Goal: Task Accomplishment & Management: Manage account settings

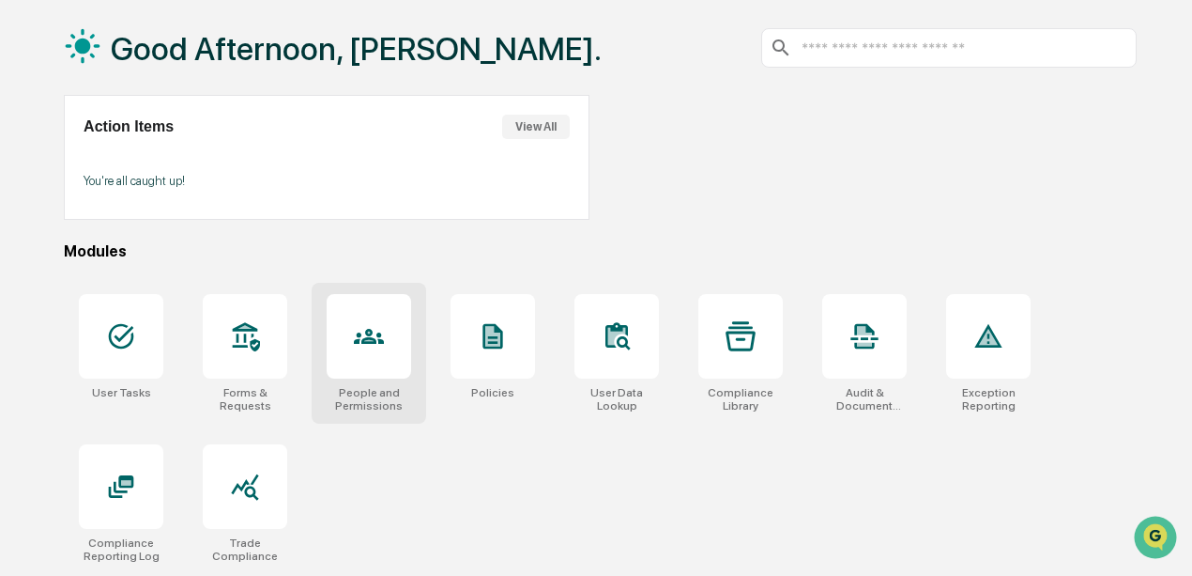
click at [359, 352] on div at bounding box center [369, 336] width 84 height 84
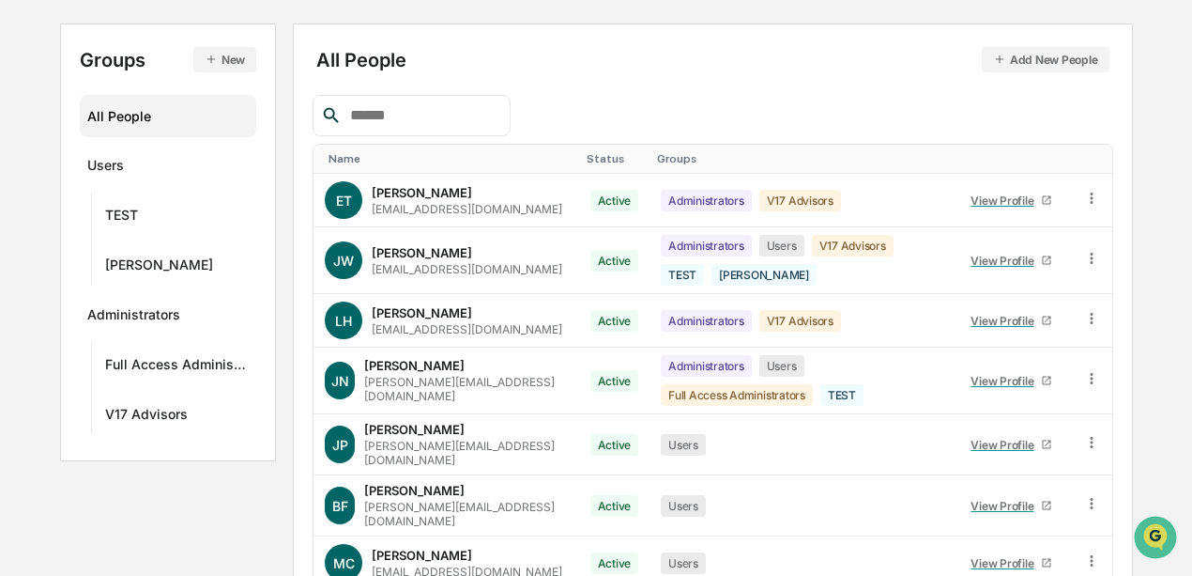
click at [240, 47] on button "New" at bounding box center [224, 59] width 63 height 25
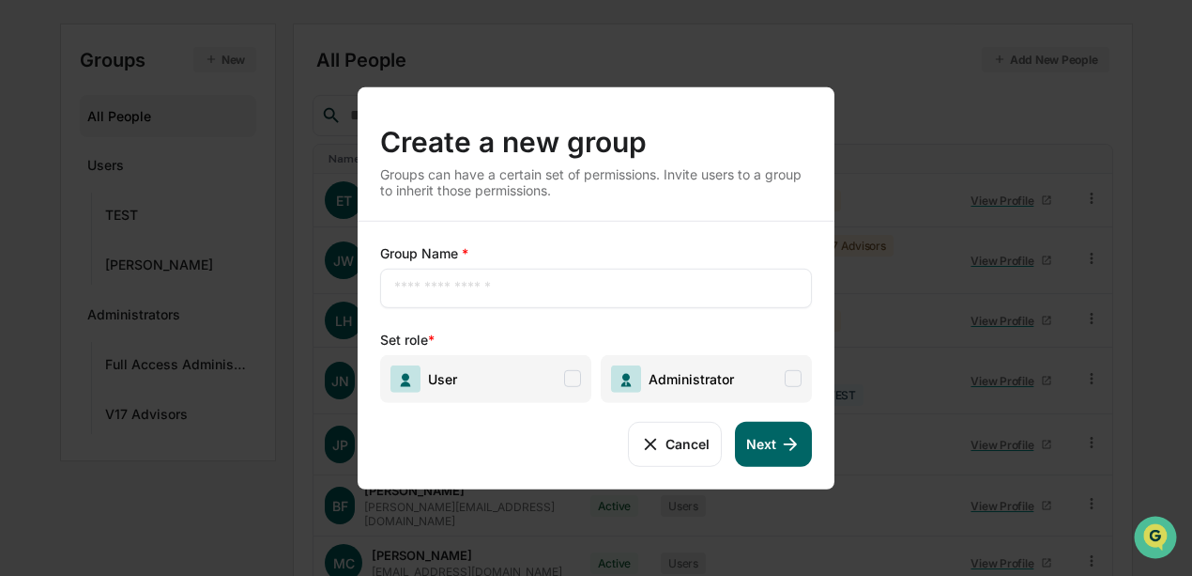
click at [499, 286] on input "text" at bounding box center [596, 287] width 404 height 19
type input "**********"
click at [740, 384] on span "Administrator" at bounding box center [706, 378] width 211 height 48
click at [774, 442] on button "Next" at bounding box center [773, 443] width 77 height 45
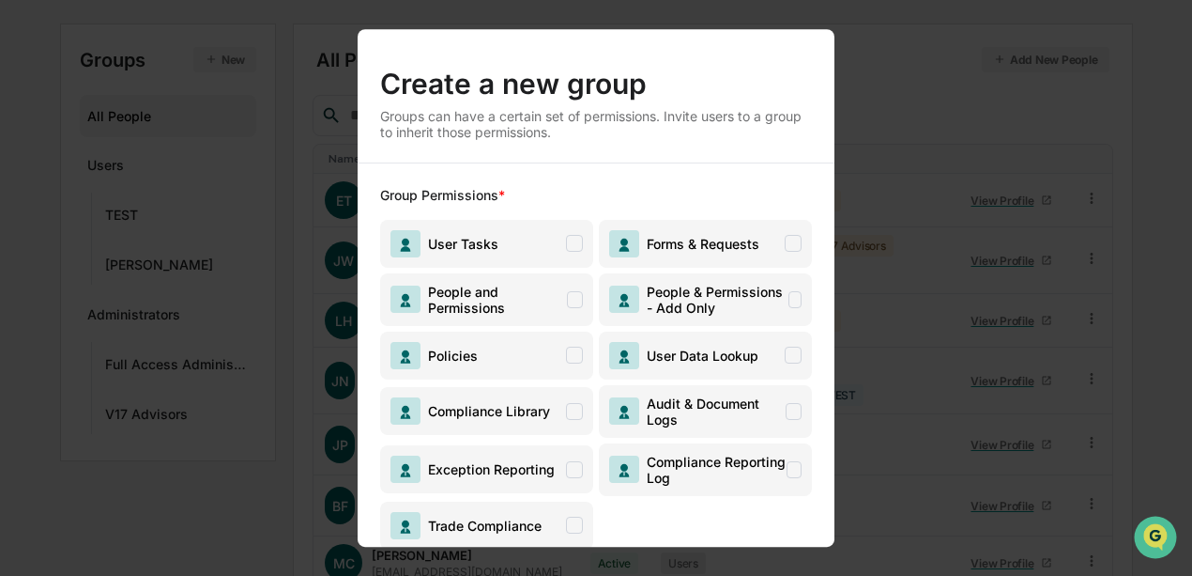
click at [538, 234] on span "User Tasks" at bounding box center [486, 244] width 213 height 48
click at [538, 292] on span "People and Permissions" at bounding box center [494, 300] width 146 height 32
click at [538, 363] on span "Policies" at bounding box center [486, 355] width 213 height 48
click at [540, 445] on span "Exception Reporting" at bounding box center [486, 469] width 213 height 48
click at [534, 430] on span "Compliance Library" at bounding box center [486, 411] width 213 height 48
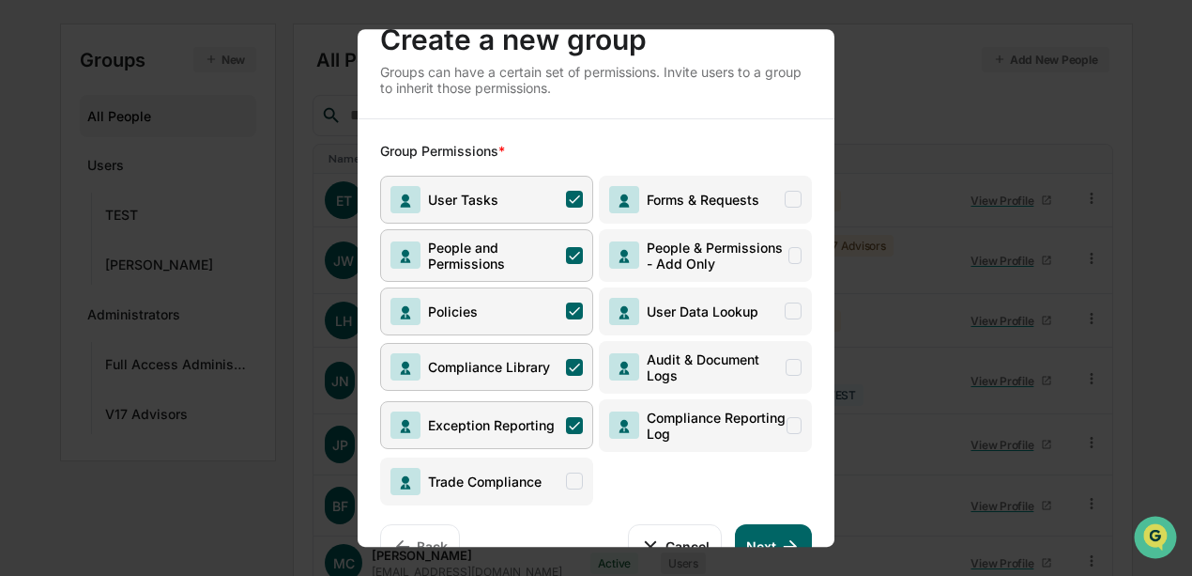
scroll to position [83, 0]
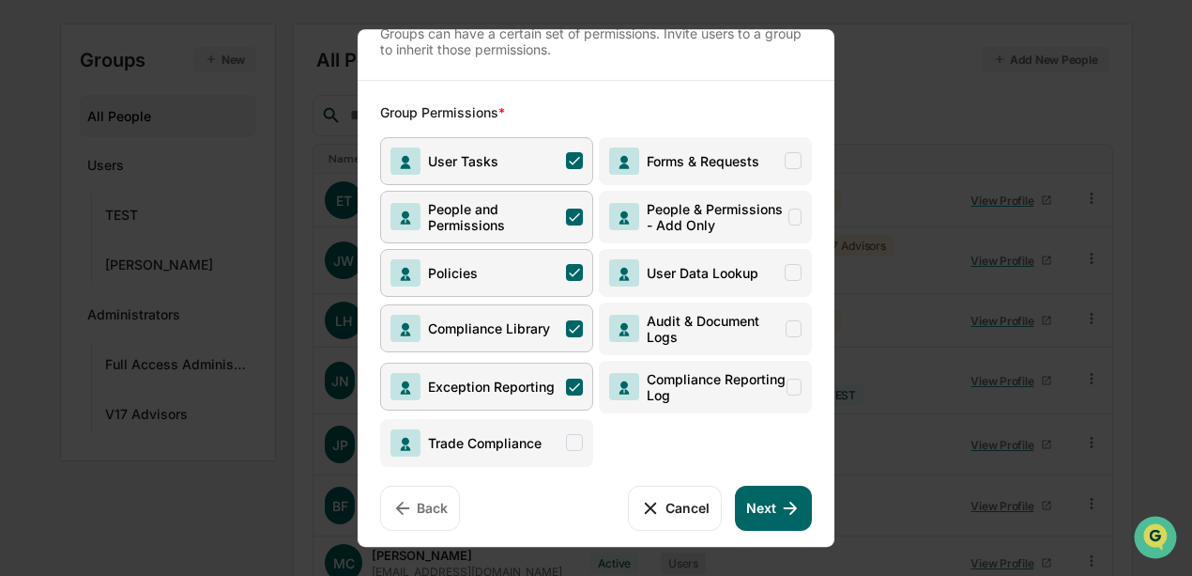
click at [539, 429] on span "Trade Compliance" at bounding box center [466, 442] width 151 height 27
click at [718, 382] on span "Compliance Reporting Log" at bounding box center [712, 387] width 147 height 32
click at [734, 324] on span "Audit & Document Logs" at bounding box center [712, 329] width 146 height 32
click at [732, 275] on span "User Data Lookup" at bounding box center [698, 273] width 119 height 16
click at [725, 211] on span "People & Permissions - Add Only" at bounding box center [713, 217] width 149 height 32
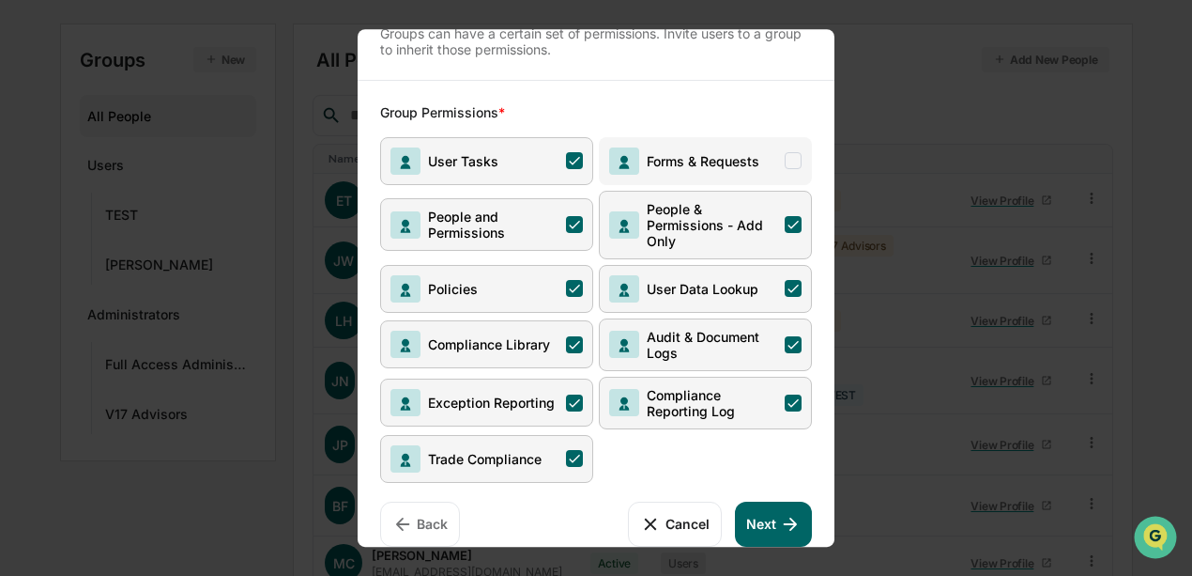
click at [722, 165] on span "Forms & Requests" at bounding box center [699, 161] width 120 height 16
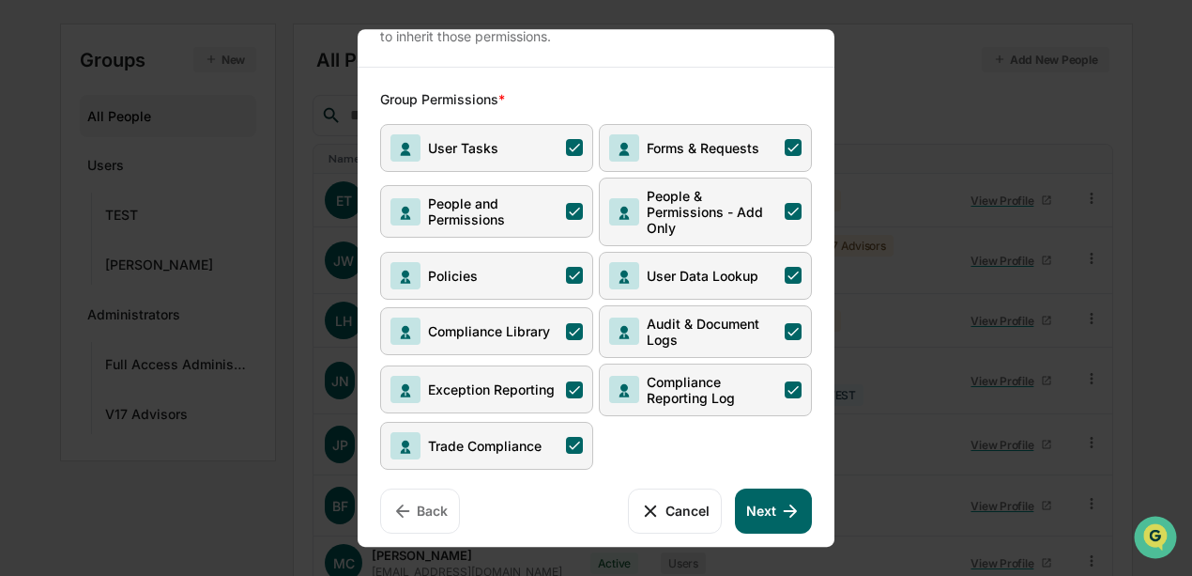
scroll to position [98, 0]
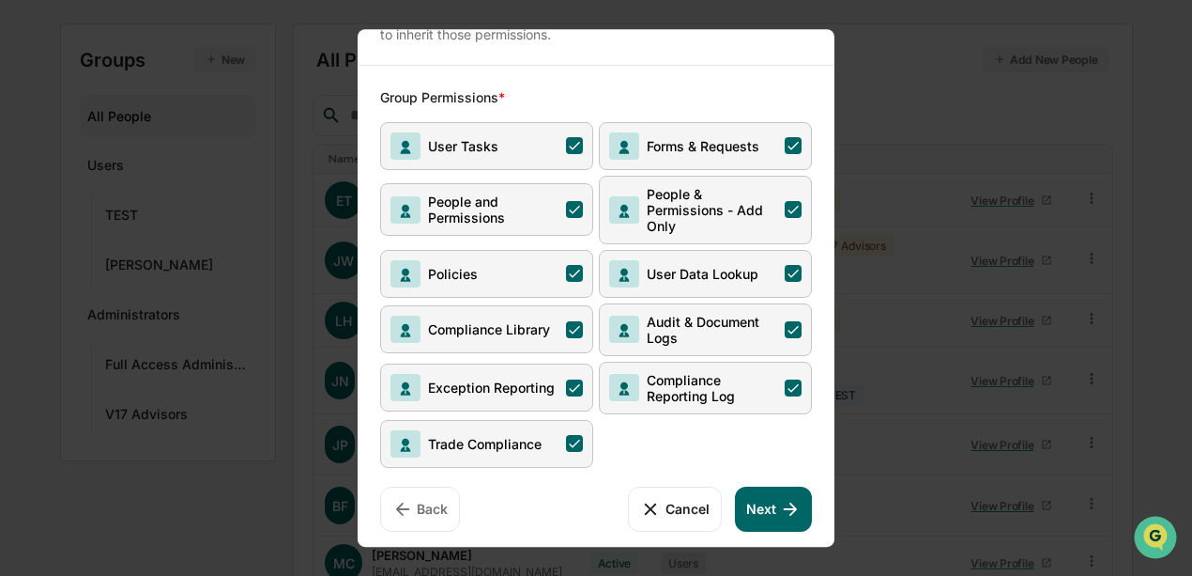
click at [760, 489] on button "Next" at bounding box center [773, 508] width 77 height 45
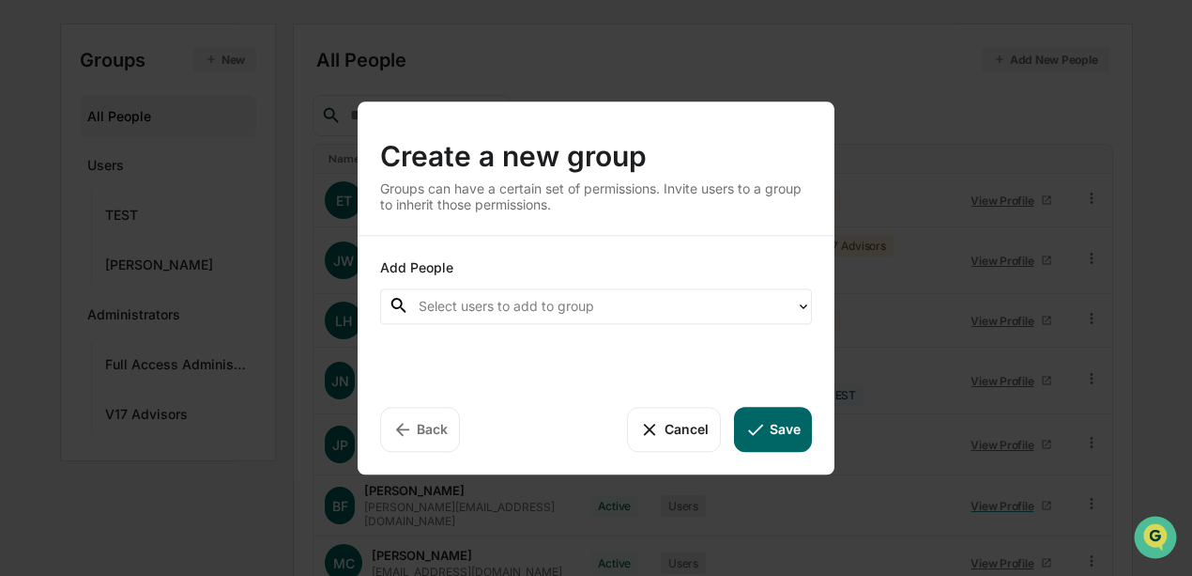
click at [644, 315] on div at bounding box center [603, 306] width 368 height 22
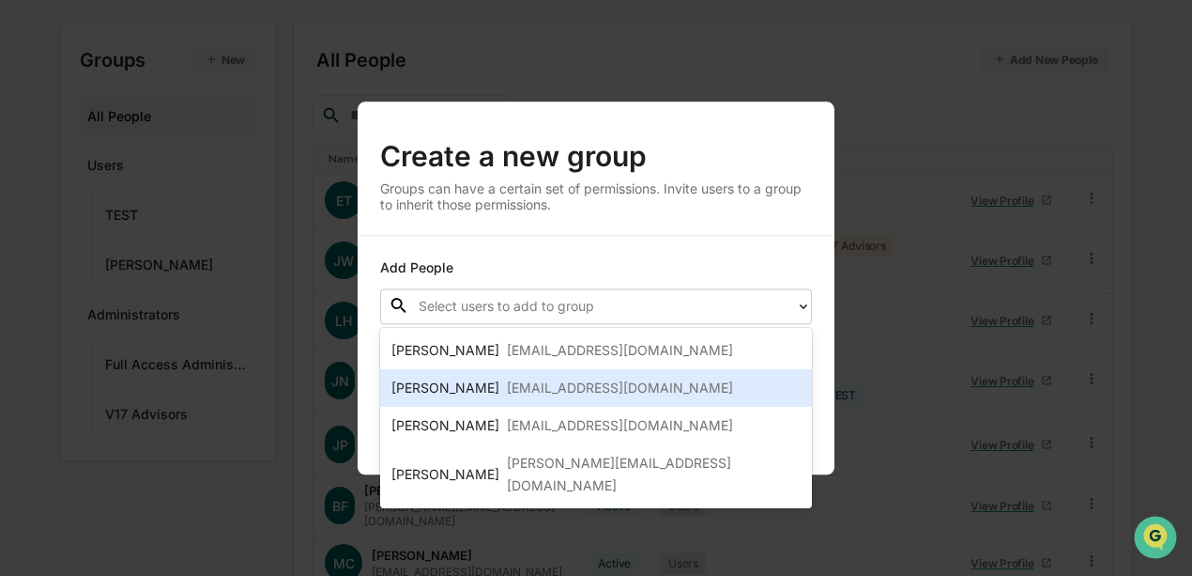
click at [643, 393] on div "[EMAIL_ADDRESS][DOMAIN_NAME]" at bounding box center [620, 387] width 226 height 23
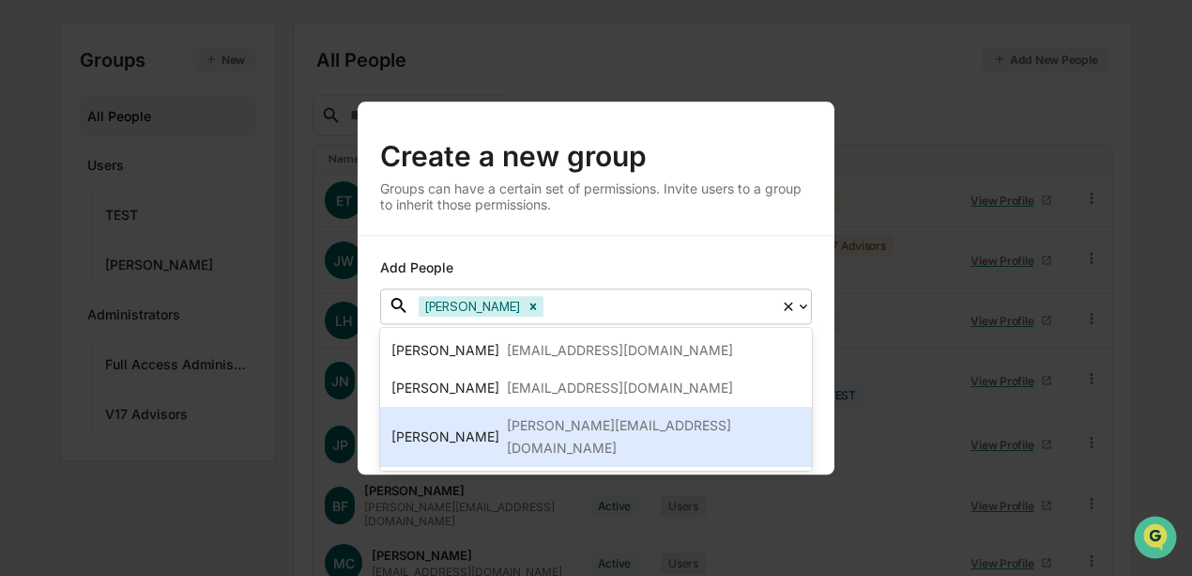
click at [635, 426] on div "[PERSON_NAME][EMAIL_ADDRESS][DOMAIN_NAME]" at bounding box center [654, 436] width 294 height 45
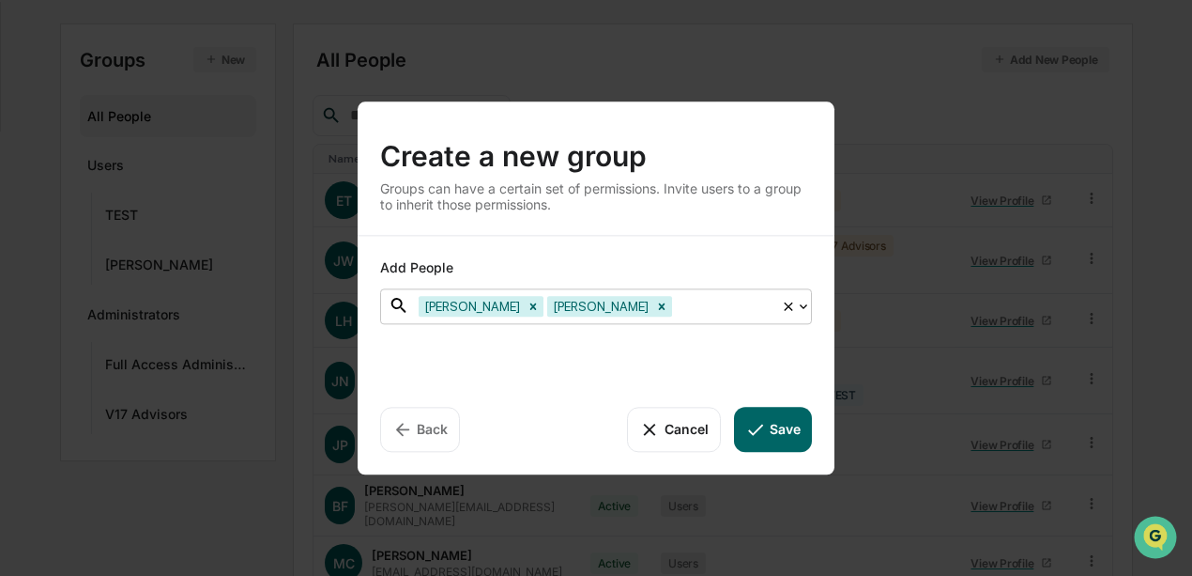
click at [774, 427] on button "Save" at bounding box center [773, 429] width 78 height 45
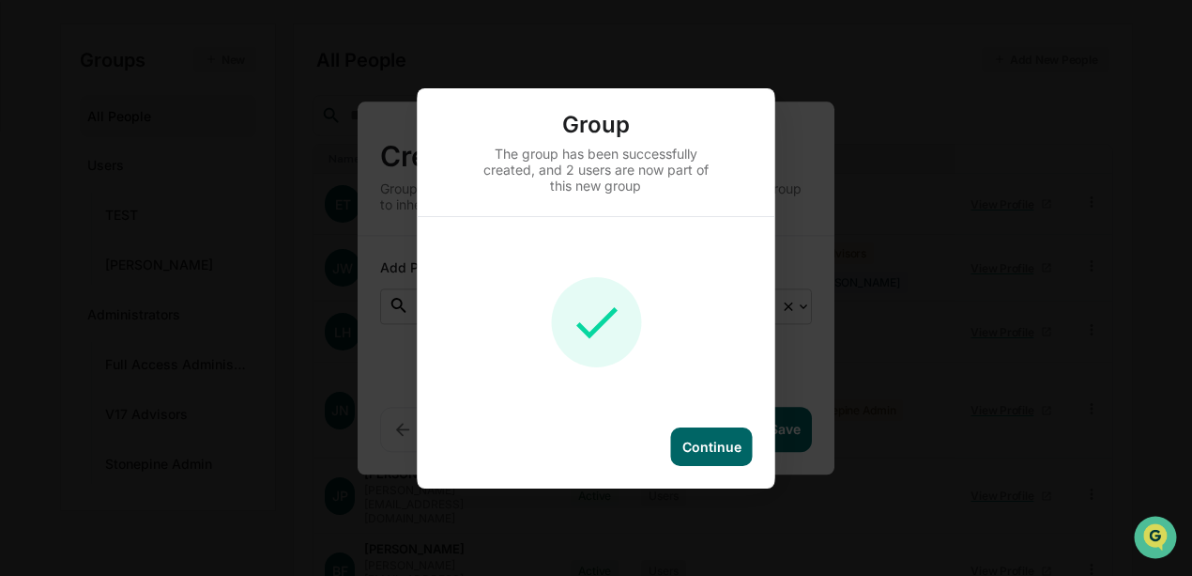
click at [732, 443] on div "Continue" at bounding box center [712, 446] width 59 height 16
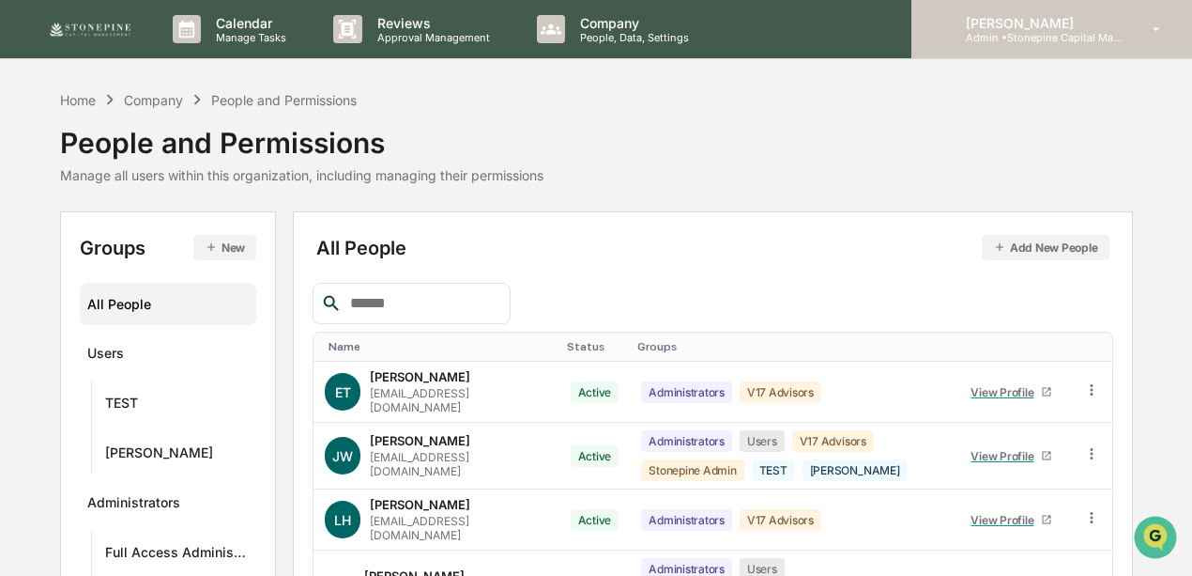
click at [977, 24] on p "[PERSON_NAME]" at bounding box center [1038, 23] width 175 height 16
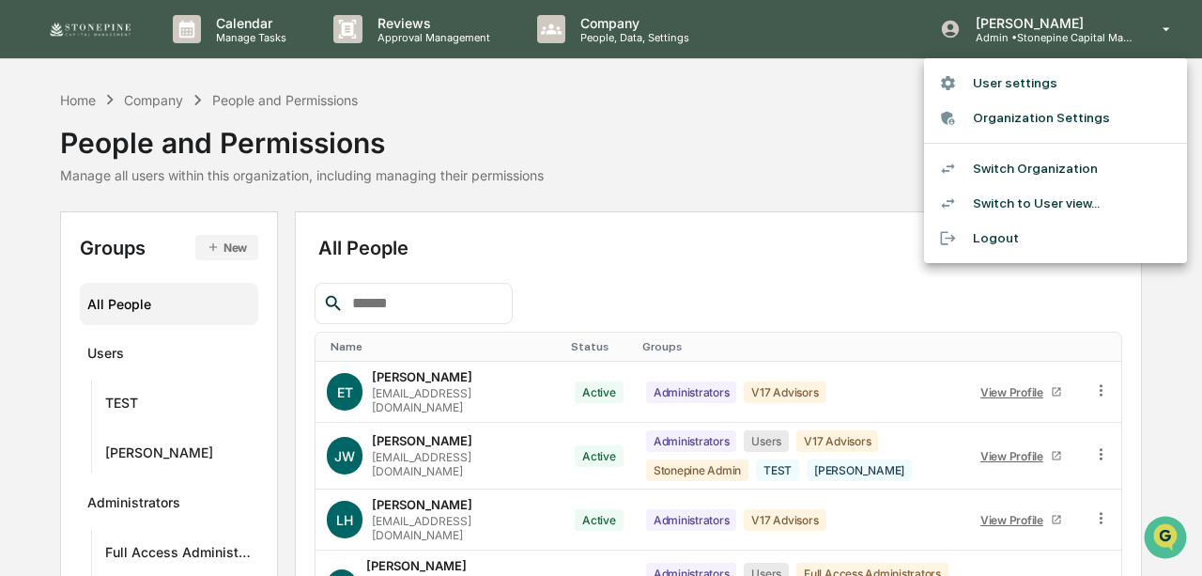
click at [1010, 117] on li "Organization Settings" at bounding box center [1055, 117] width 263 height 35
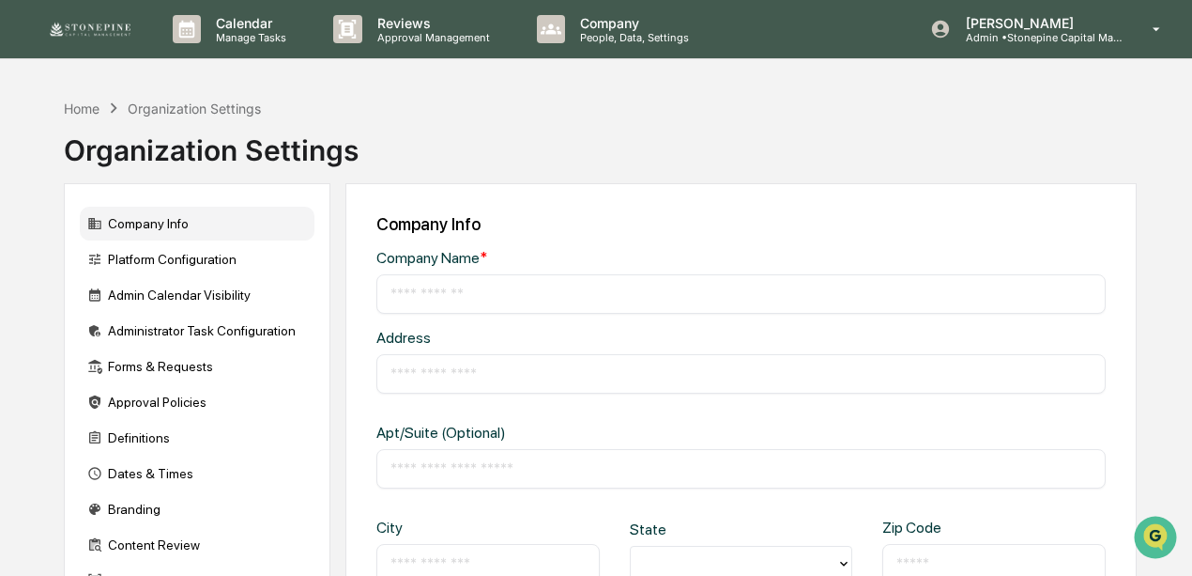
type input "**********"
type input "****"
type input "*****"
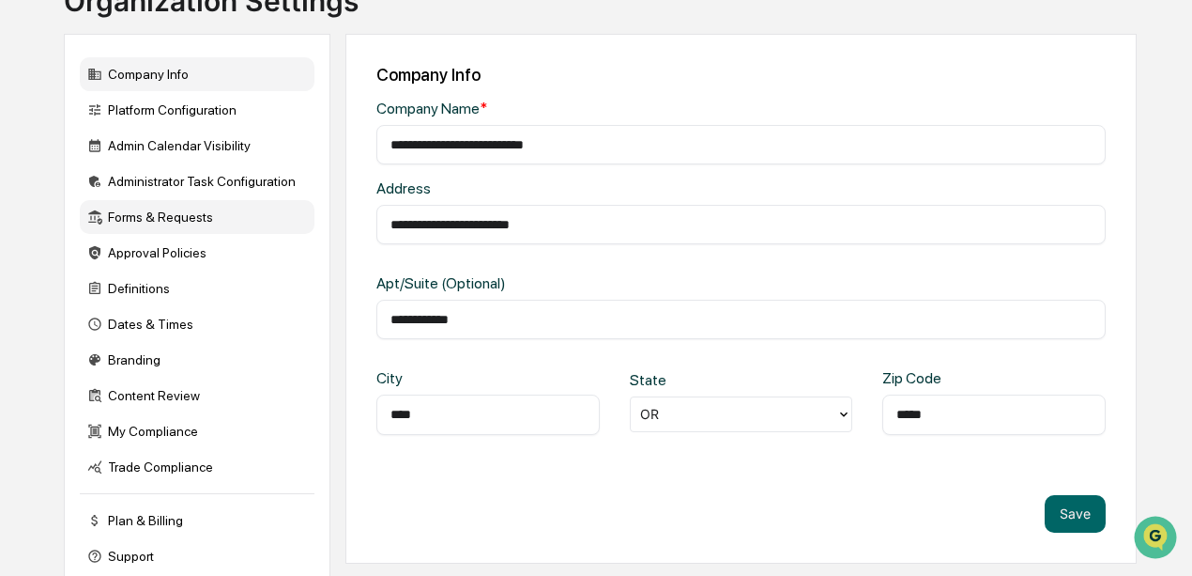
scroll to position [176, 0]
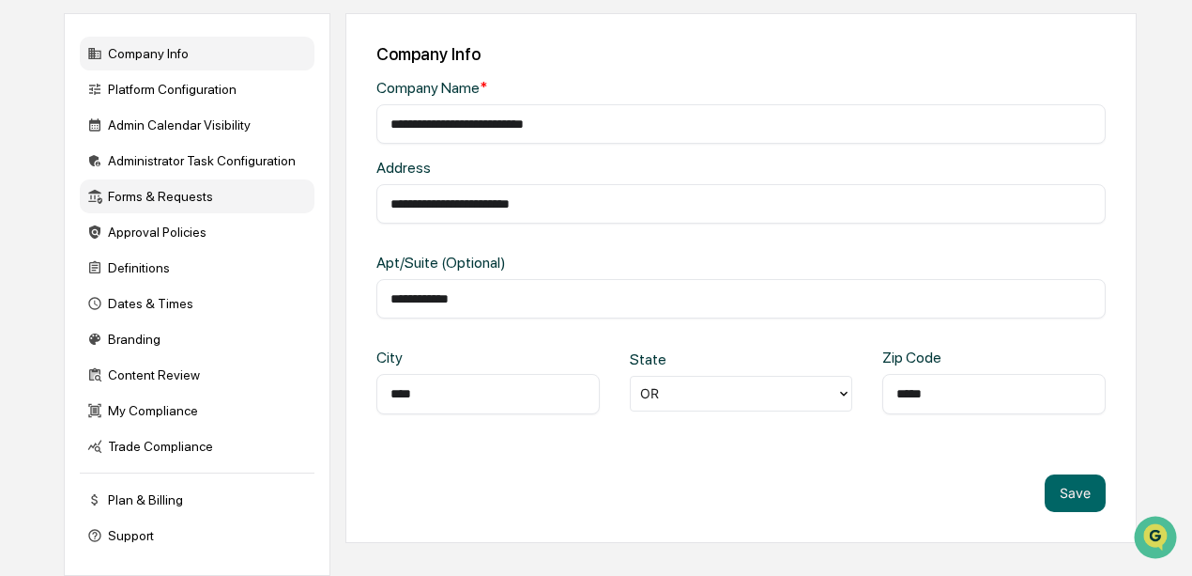
click at [196, 188] on div "Forms & Requests" at bounding box center [197, 196] width 235 height 34
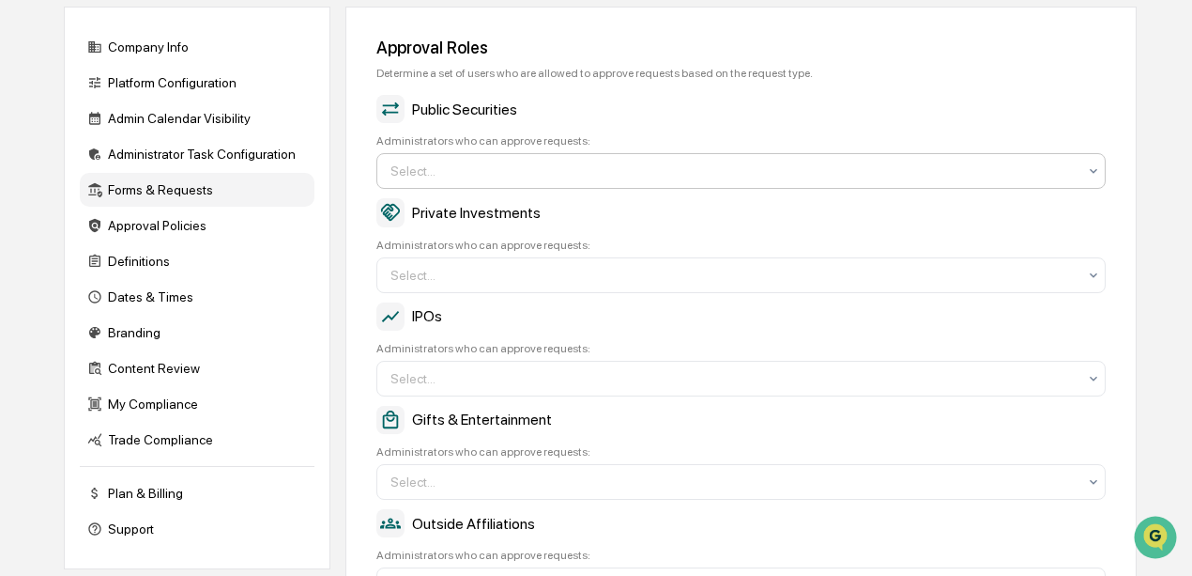
click at [629, 168] on div at bounding box center [734, 170] width 686 height 19
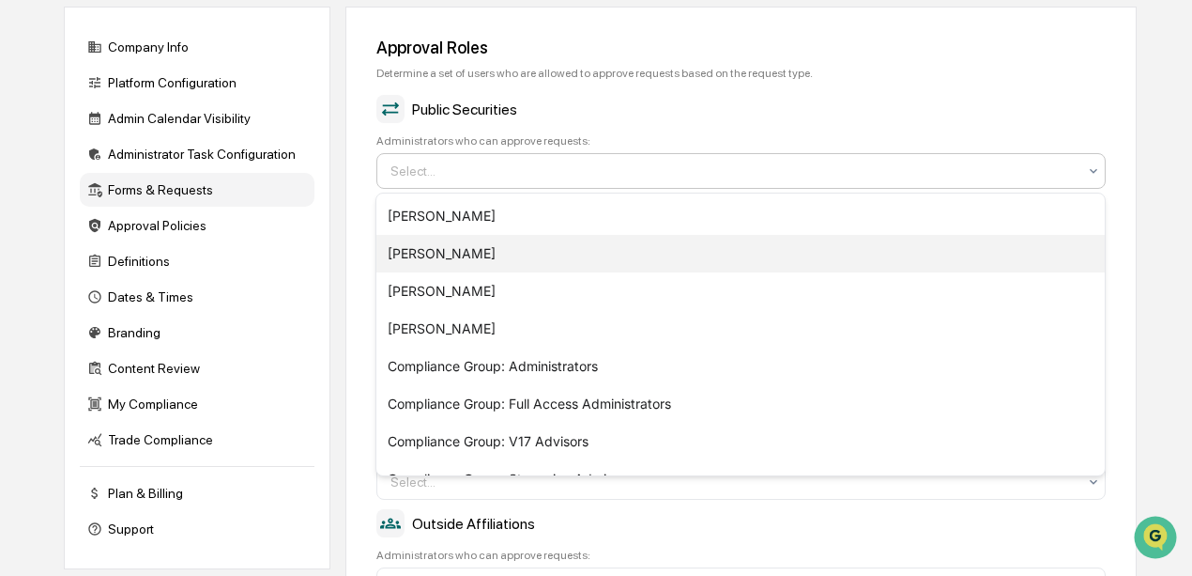
scroll to position [26, 0]
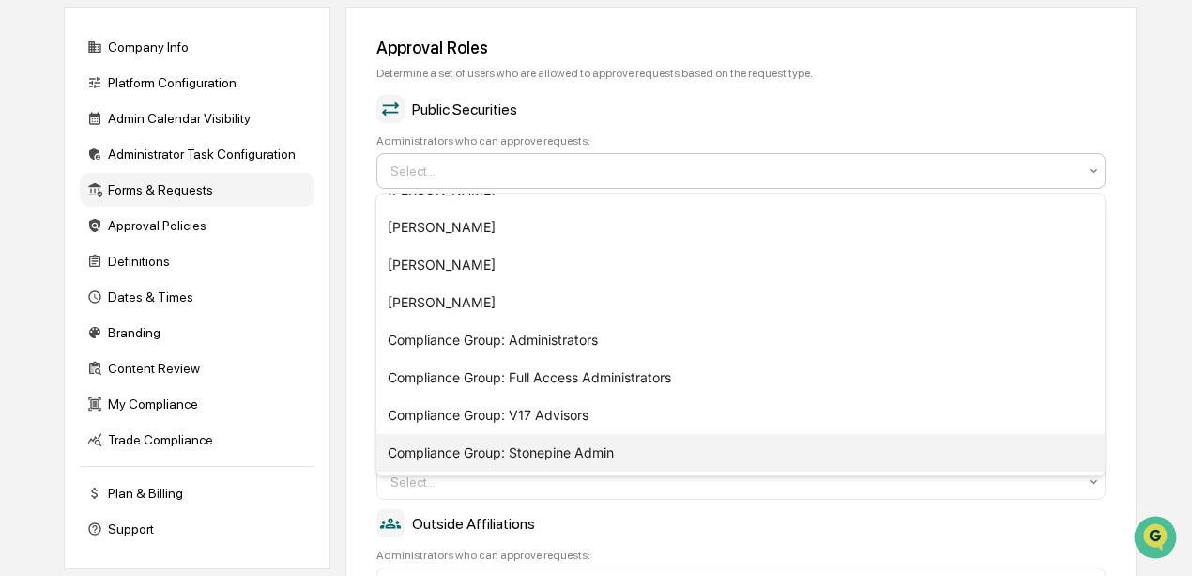
click at [578, 451] on div "Compliance Group: Stonepine Admin" at bounding box center [740, 453] width 729 height 38
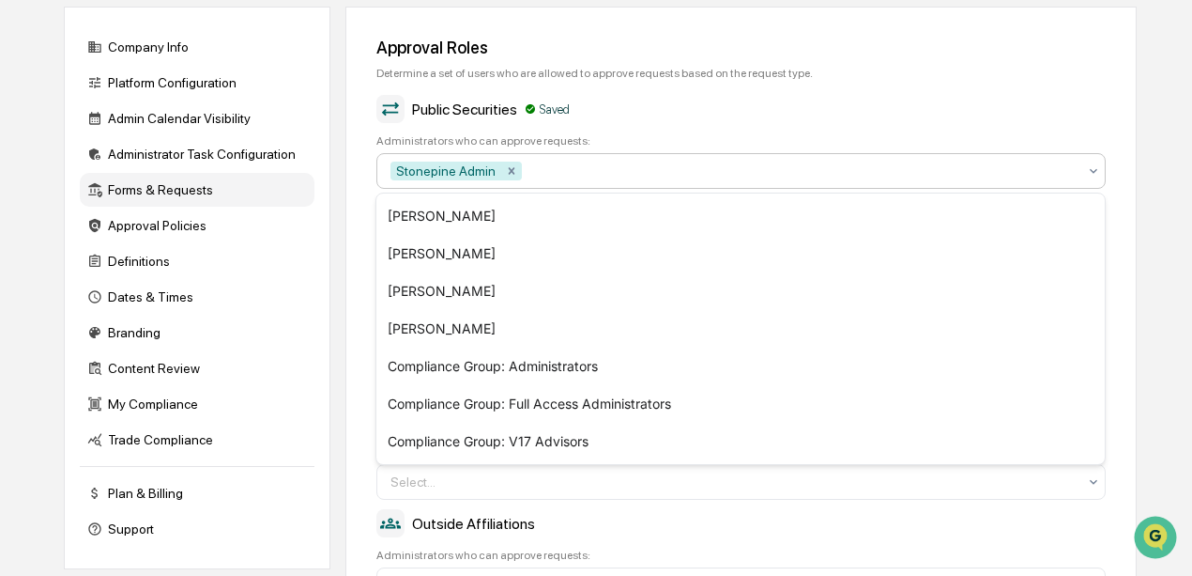
click at [337, 318] on div "Company Info Platform Configuration Admin Calendar Visibility Administrator Tas…" at bounding box center [600, 484] width 1073 height 954
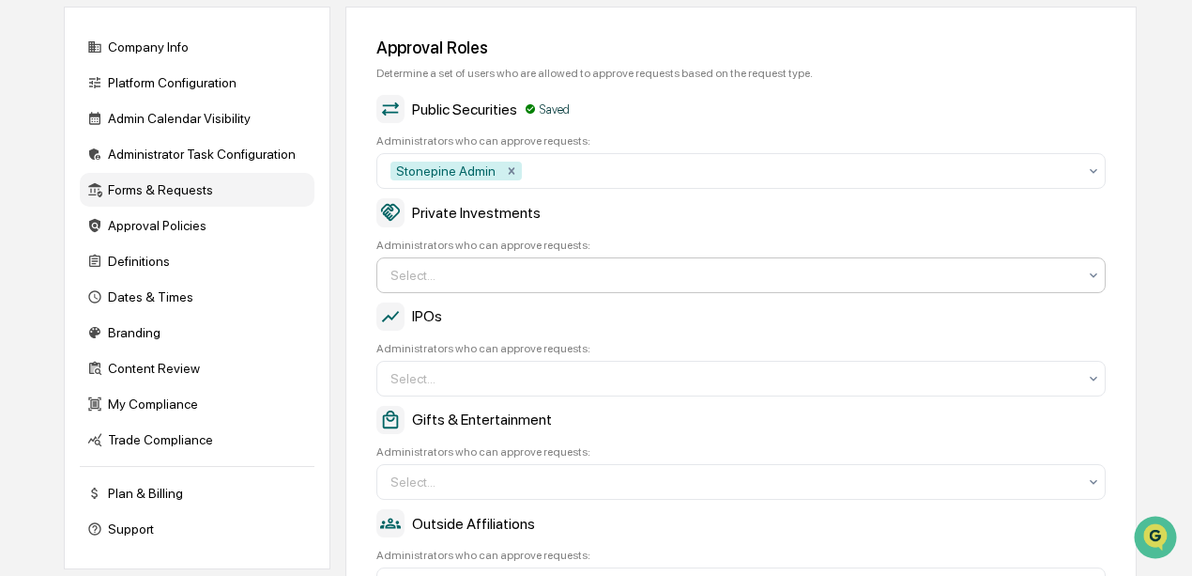
click at [421, 258] on div "Select..." at bounding box center [740, 275] width 729 height 36
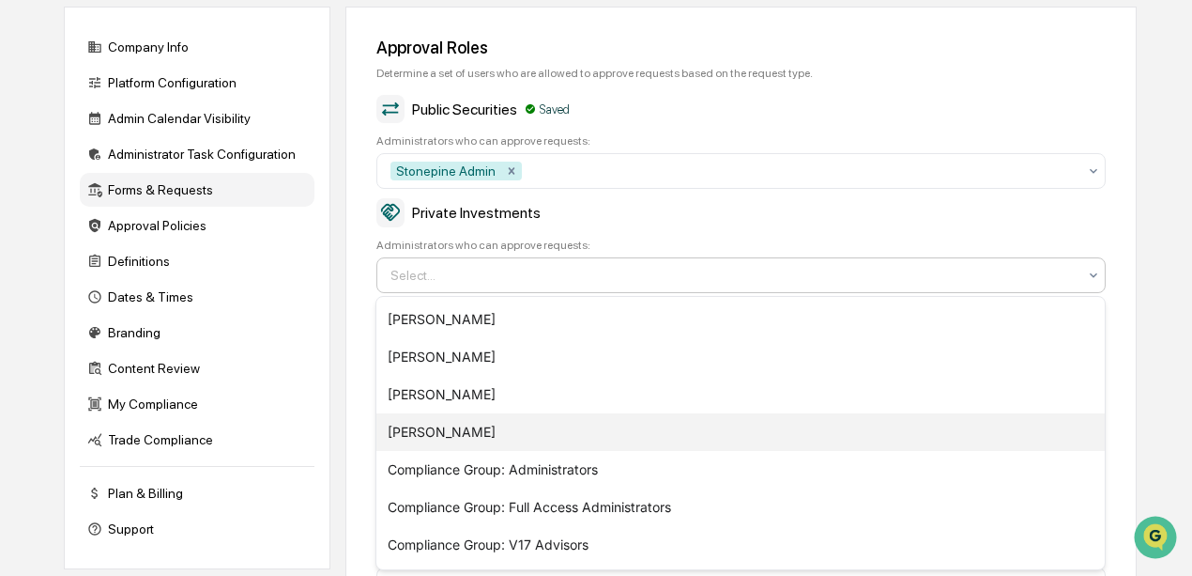
scroll to position [36, 0]
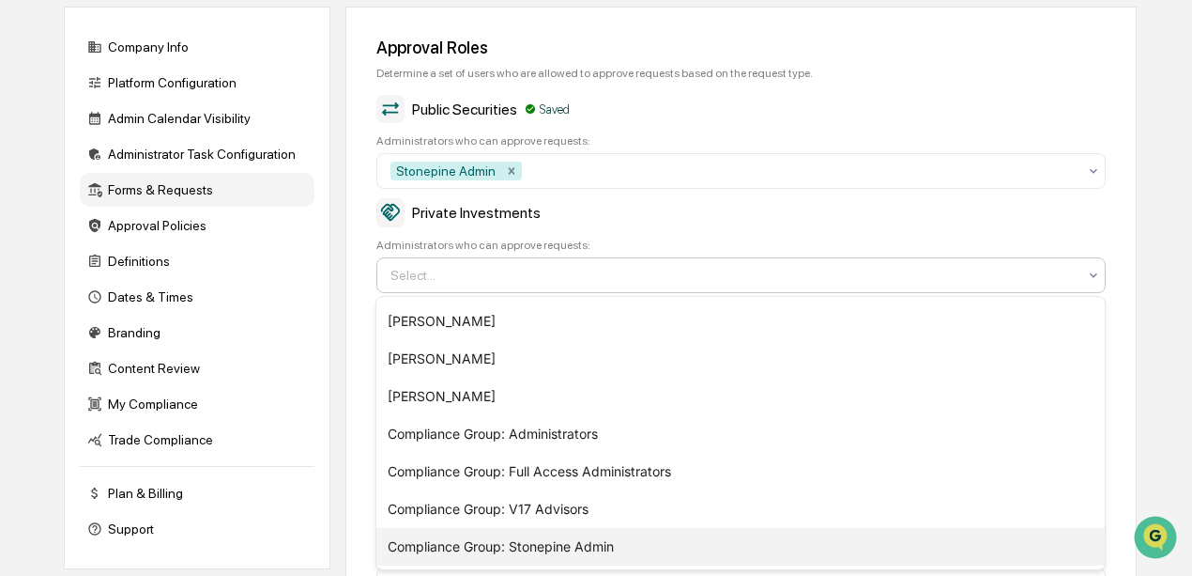
click at [457, 547] on div "Compliance Group: Stonepine Admin" at bounding box center [740, 547] width 729 height 38
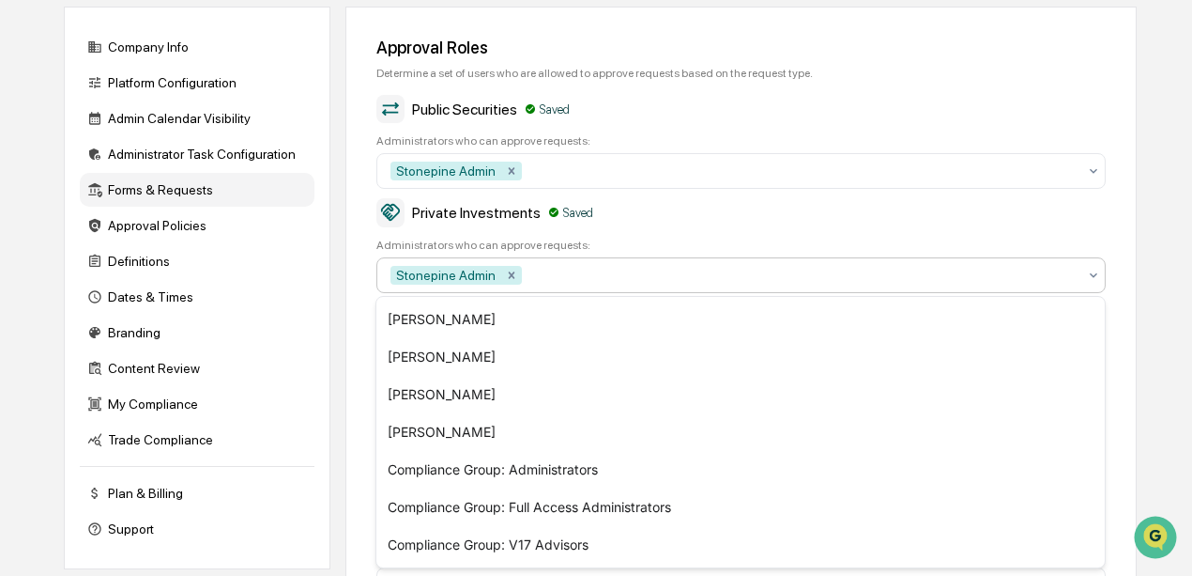
click at [351, 360] on div "Approval Roles Determine a set of users who are allowed to approve requests bas…" at bounding box center [740, 372] width 791 height 731
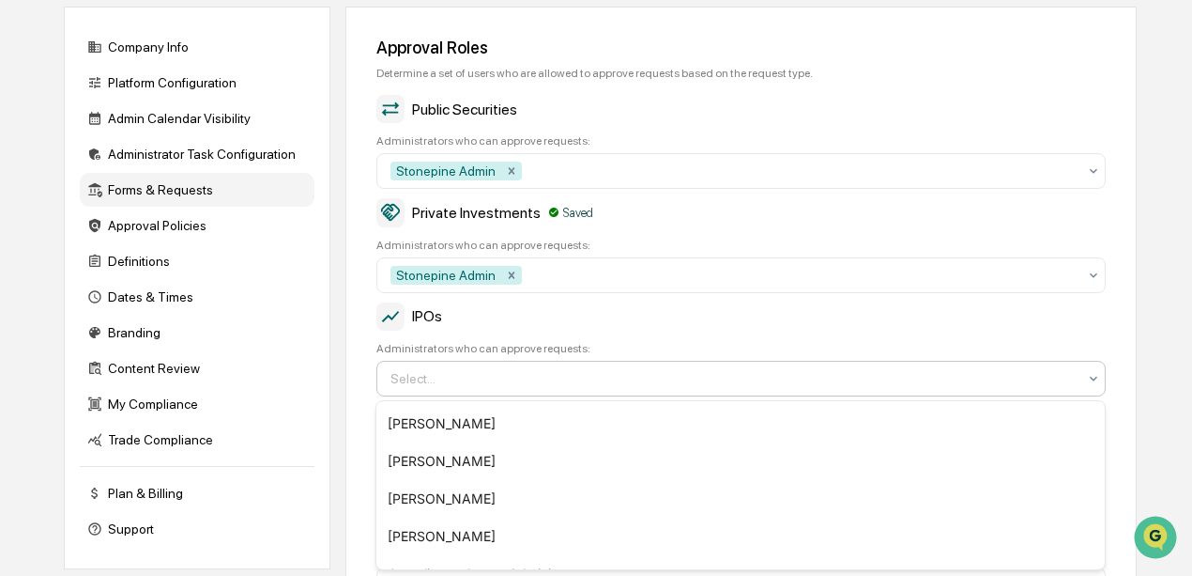
click at [415, 372] on div at bounding box center [734, 378] width 686 height 19
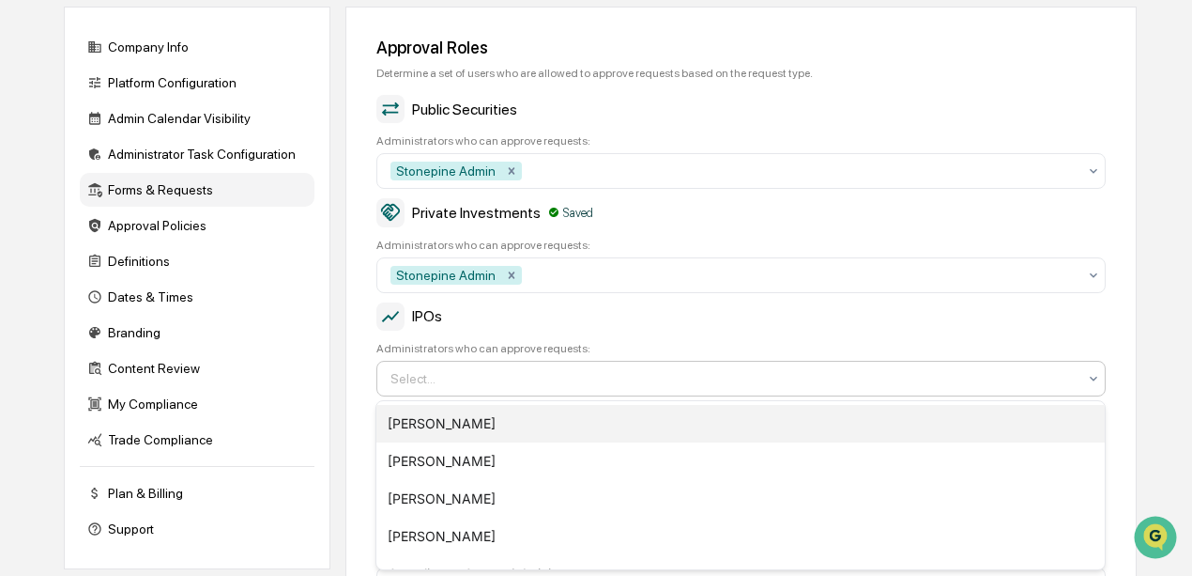
scroll to position [139, 0]
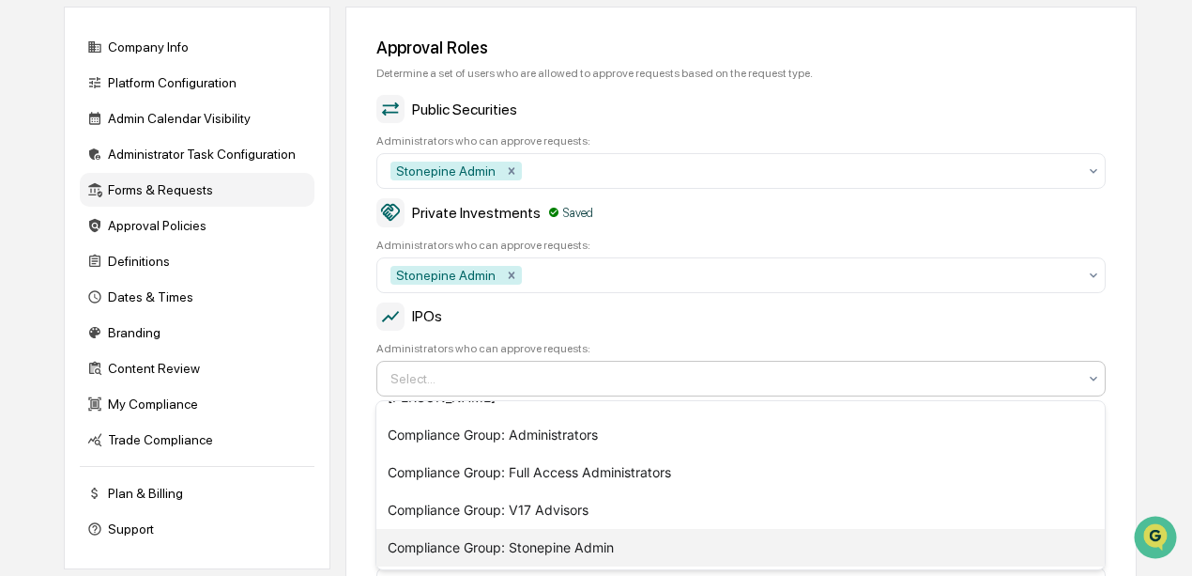
click at [487, 547] on div "Compliance Group: Stonepine Admin" at bounding box center [740, 548] width 729 height 38
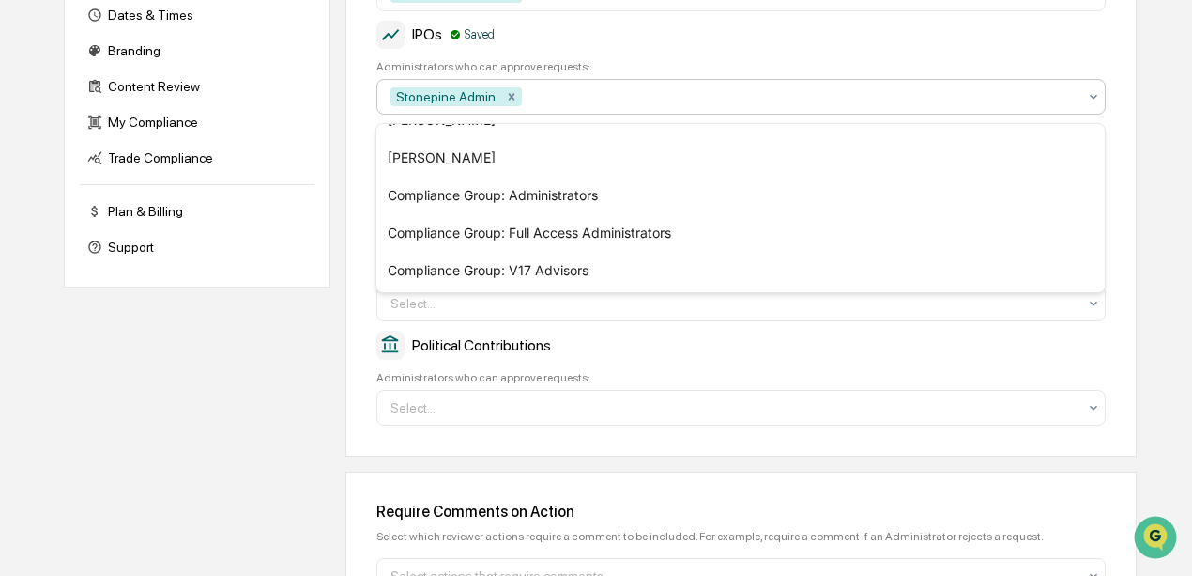
scroll to position [458, 0]
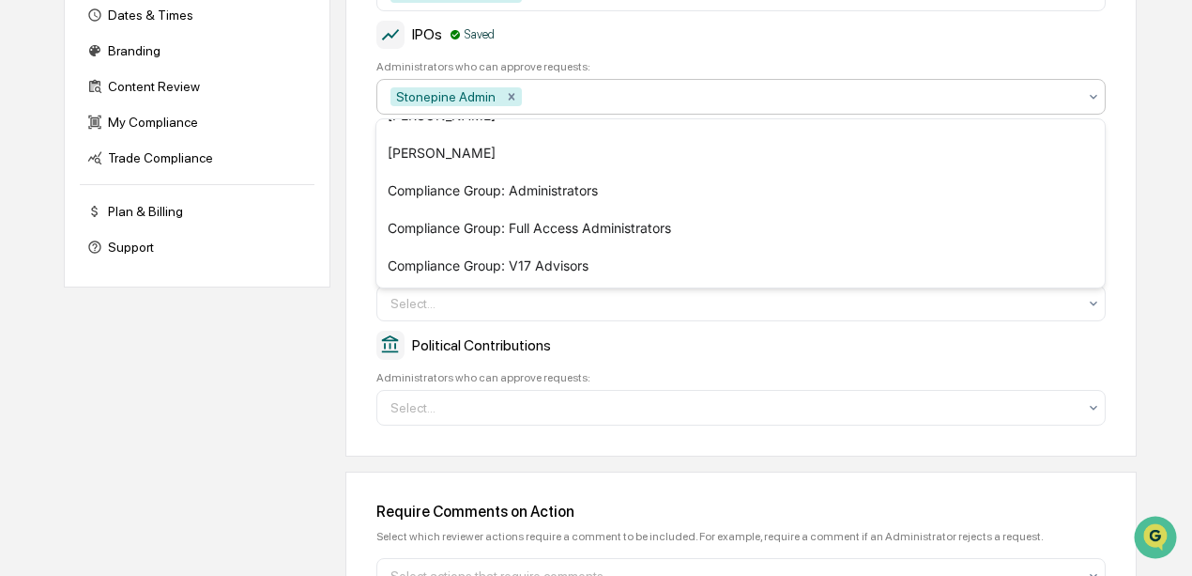
click at [342, 269] on div "Company Info Platform Configuration Admin Calendar Visibility Administrator Tas…" at bounding box center [600, 202] width 1073 height 954
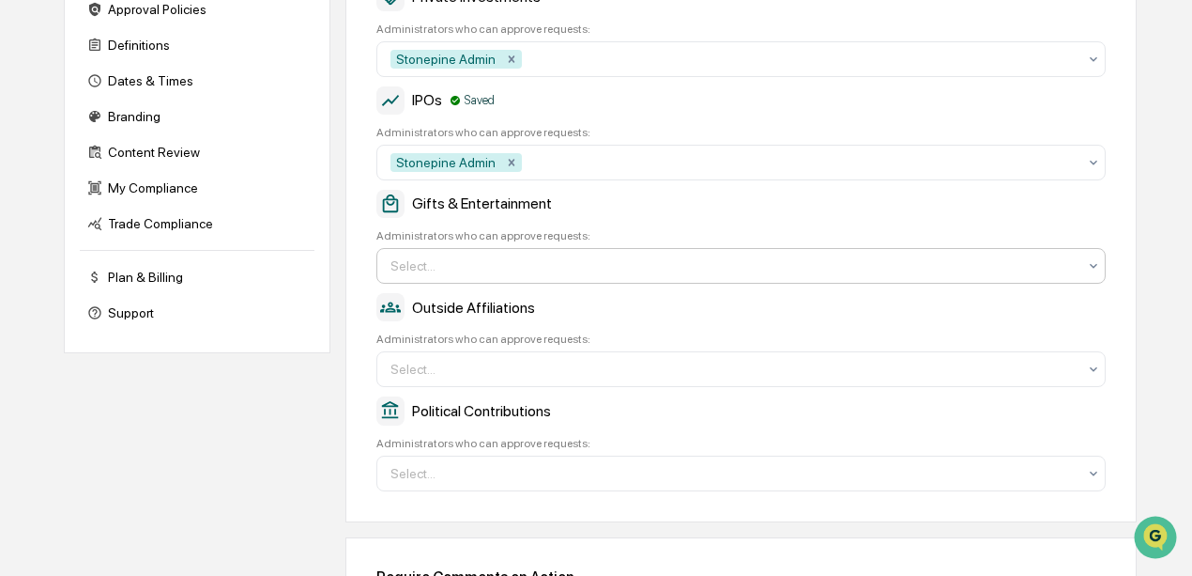
scroll to position [364, 0]
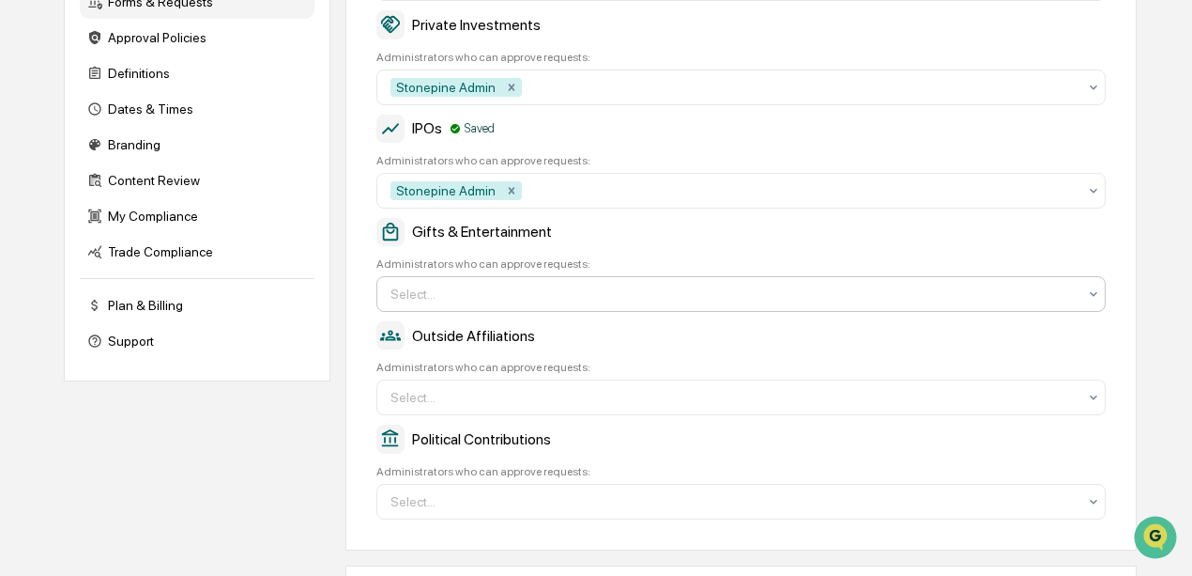
click at [466, 302] on div at bounding box center [734, 293] width 686 height 19
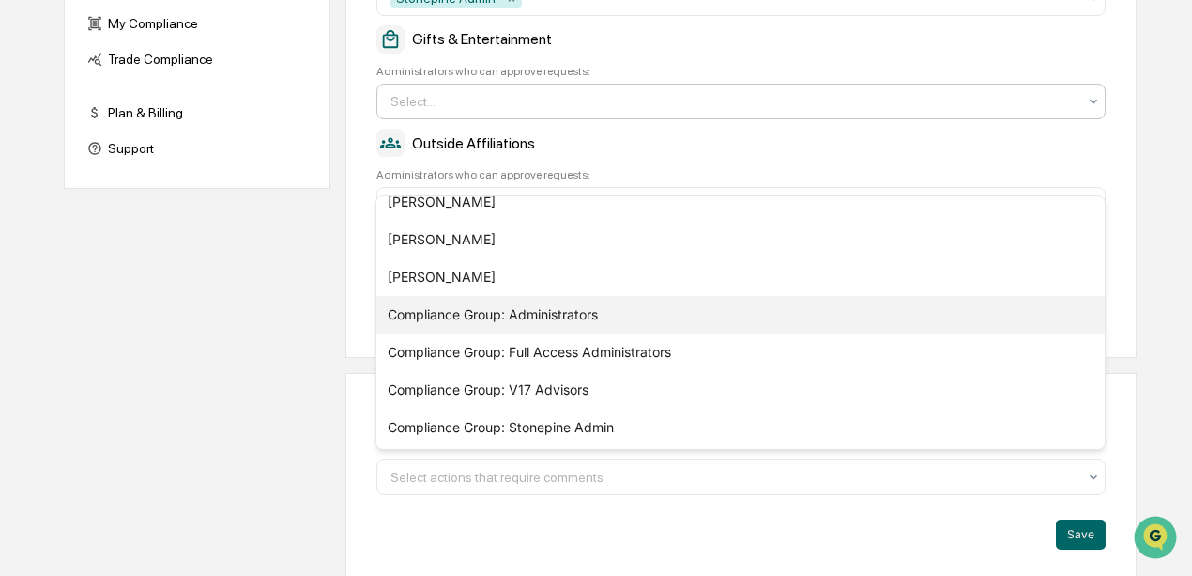
scroll to position [560, 0]
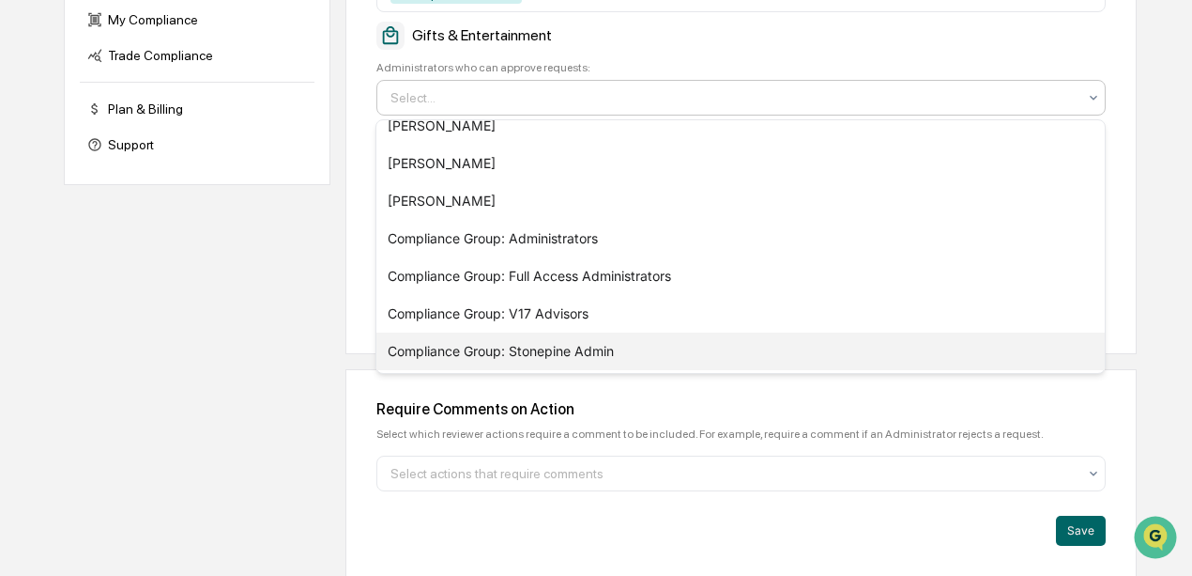
click at [473, 363] on div "Compliance Group: Stonepine Admin" at bounding box center [740, 351] width 729 height 38
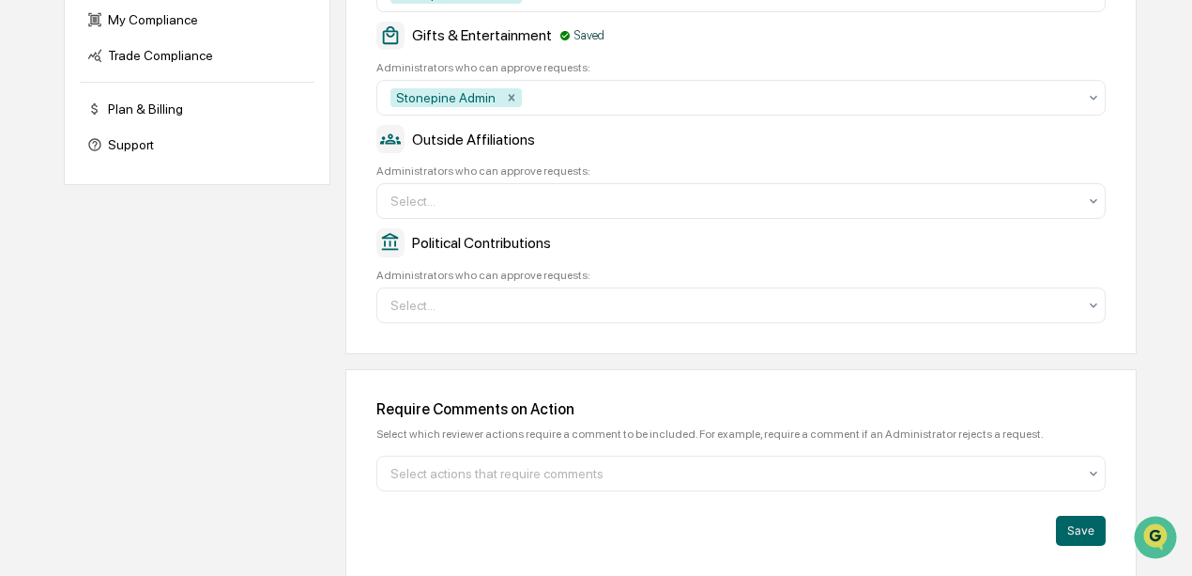
click at [249, 395] on div "Company Info Platform Configuration Admin Calendar Visibility Administrator Tas…" at bounding box center [600, 100] width 1073 height 954
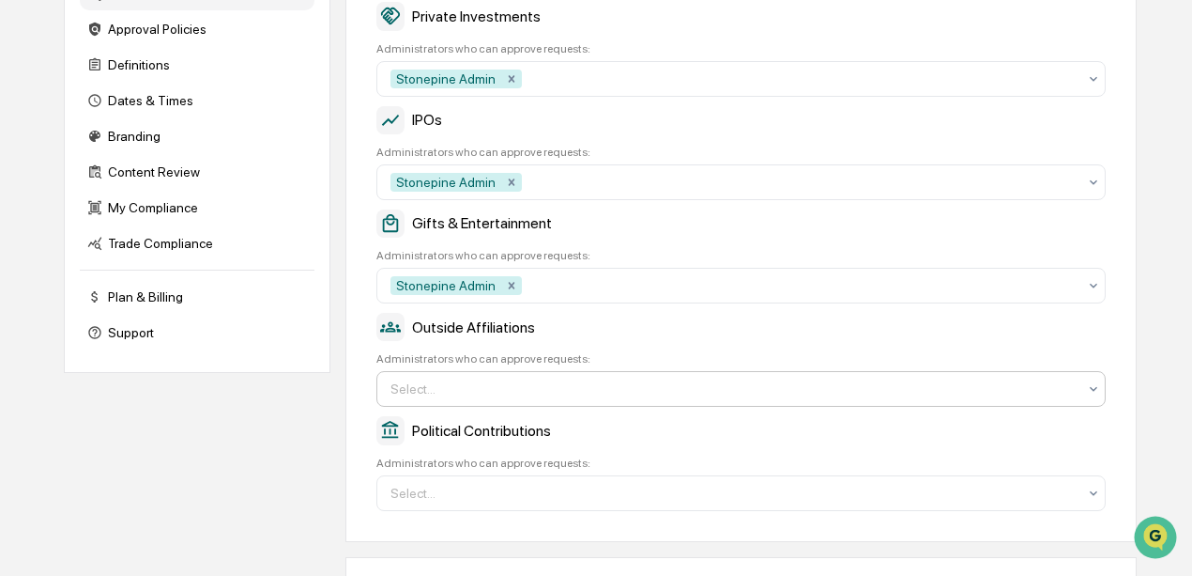
click at [550, 374] on div "Select..." at bounding box center [740, 389] width 729 height 36
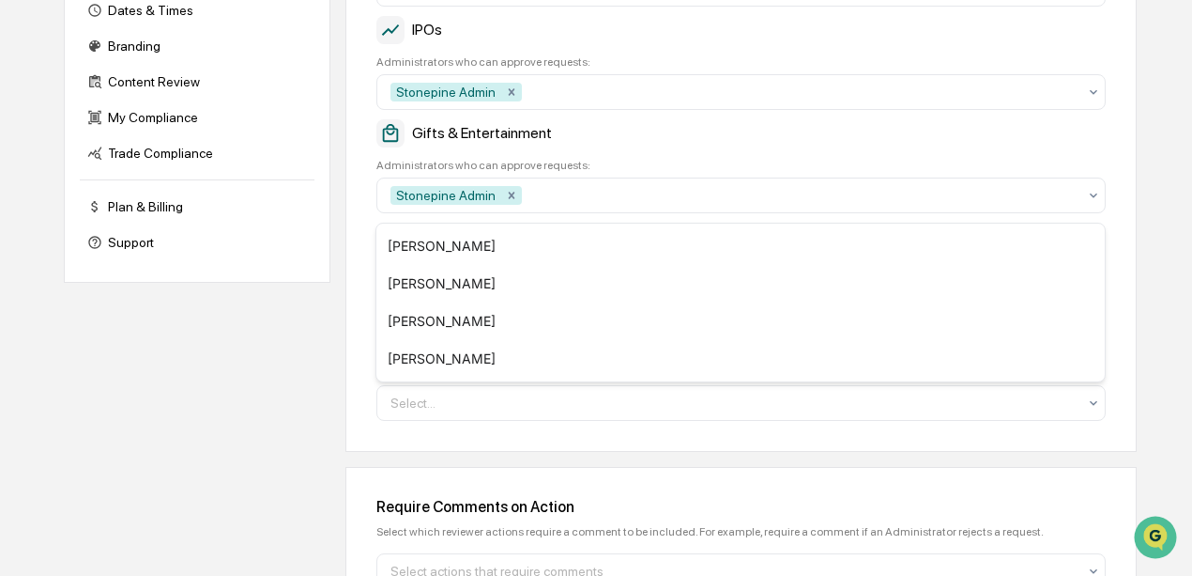
scroll to position [560, 0]
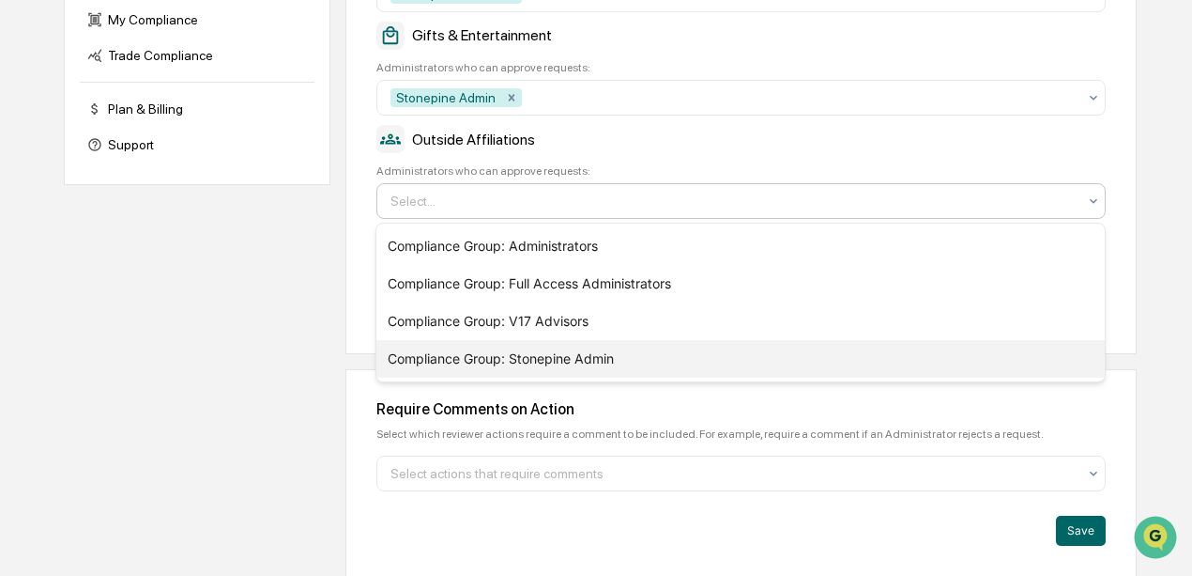
click at [581, 360] on div "Compliance Group: Stonepine Admin" at bounding box center [740, 359] width 729 height 38
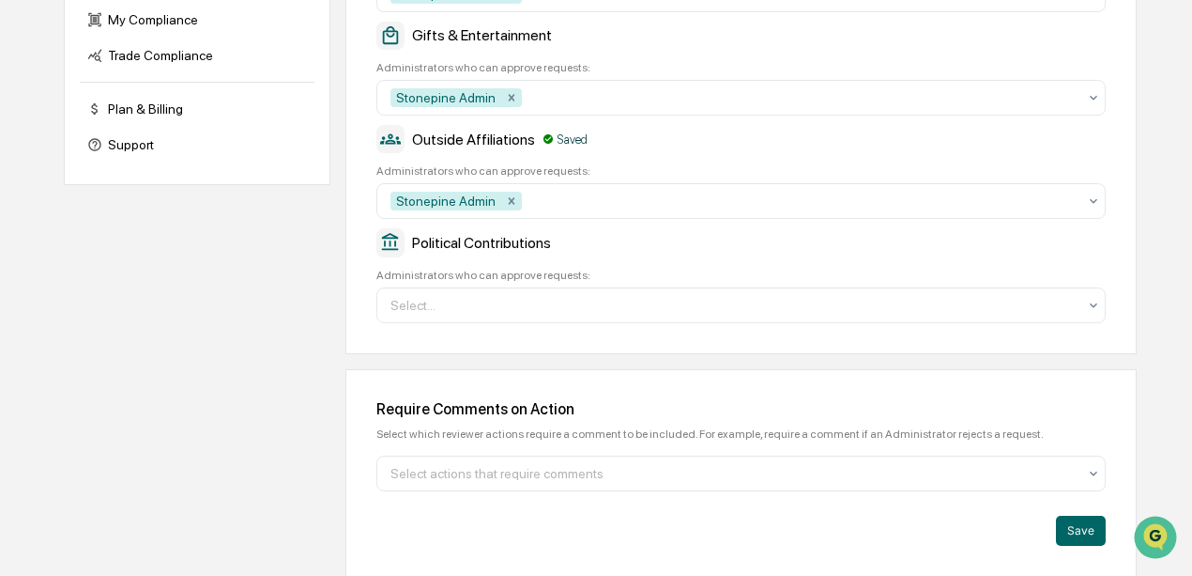
click at [300, 372] on div "Company Info Platform Configuration Admin Calendar Visibility Administrator Tas…" at bounding box center [600, 100] width 1073 height 954
click at [567, 287] on div "Select..." at bounding box center [740, 305] width 729 height 36
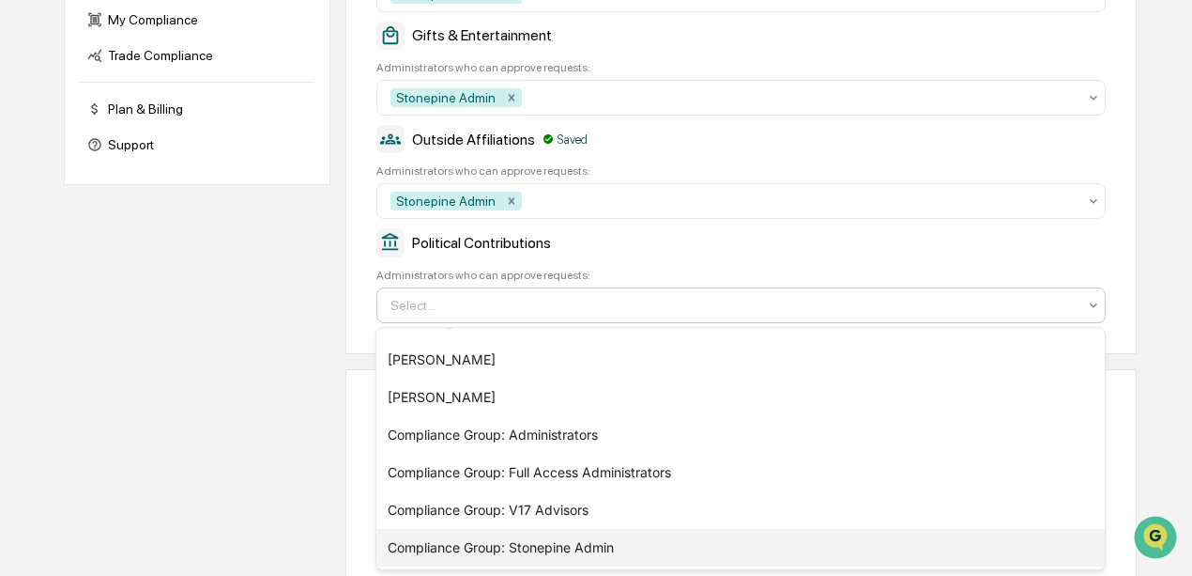
click at [563, 545] on div "Compliance Group: Stonepine Admin" at bounding box center [740, 548] width 729 height 38
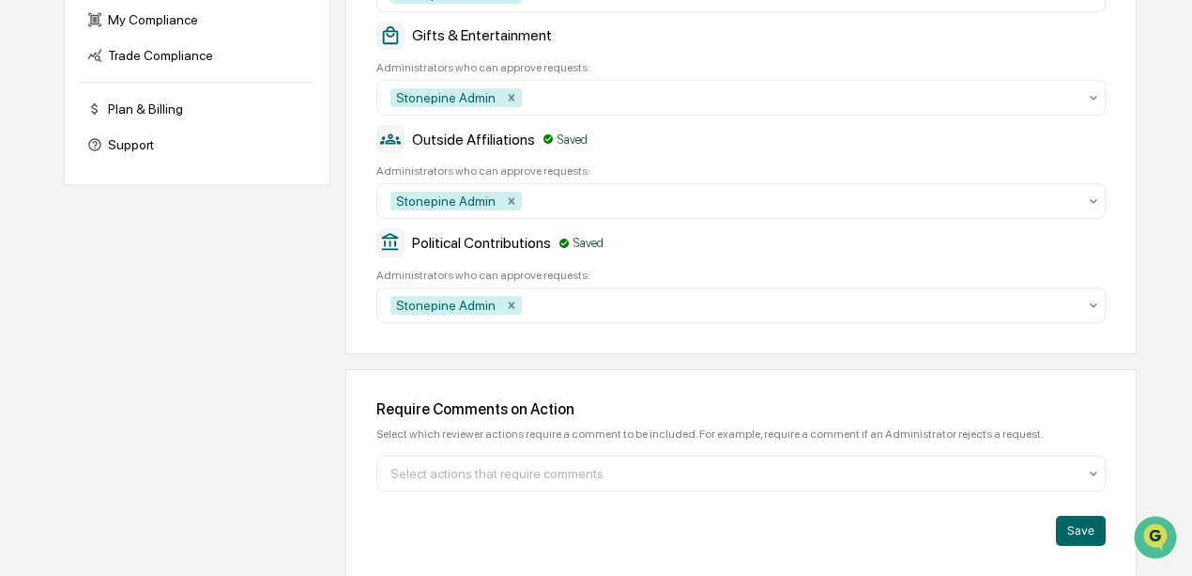
click at [205, 437] on div "Company Info Platform Configuration Admin Calendar Visibility Administrator Tas…" at bounding box center [600, 100] width 1073 height 954
click at [1083, 527] on button "Save" at bounding box center [1081, 530] width 50 height 30
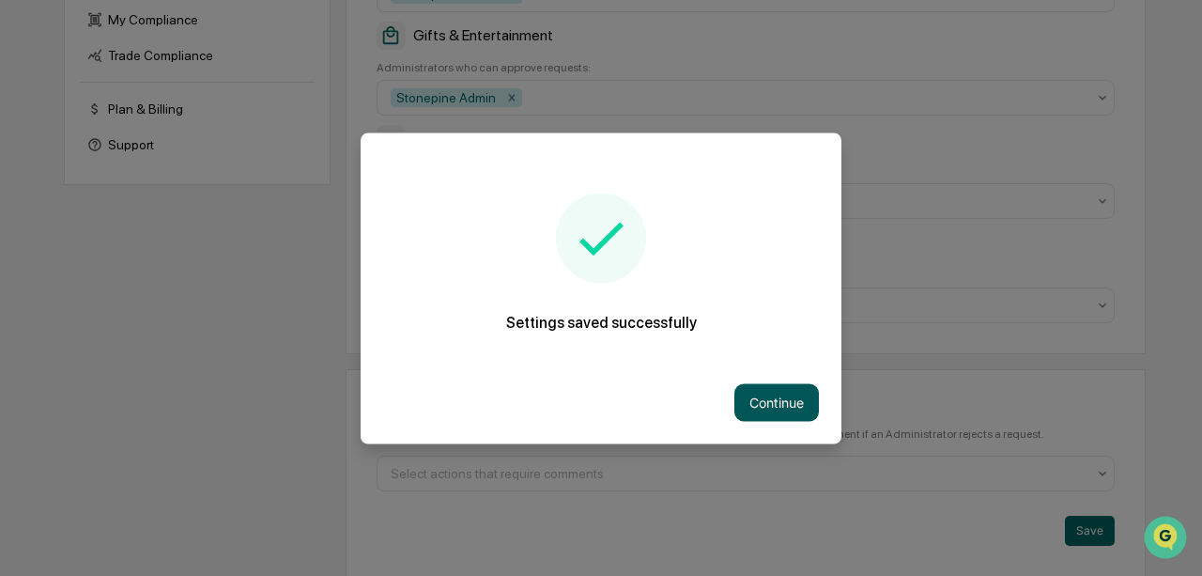
click at [766, 392] on button "Continue" at bounding box center [776, 402] width 84 height 38
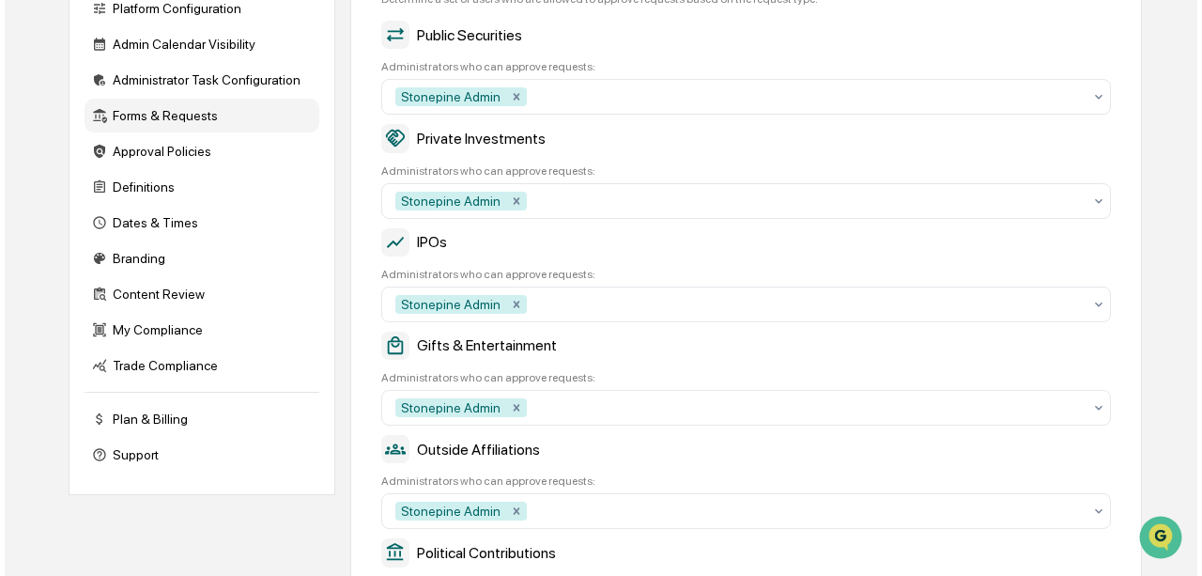
scroll to position [0, 0]
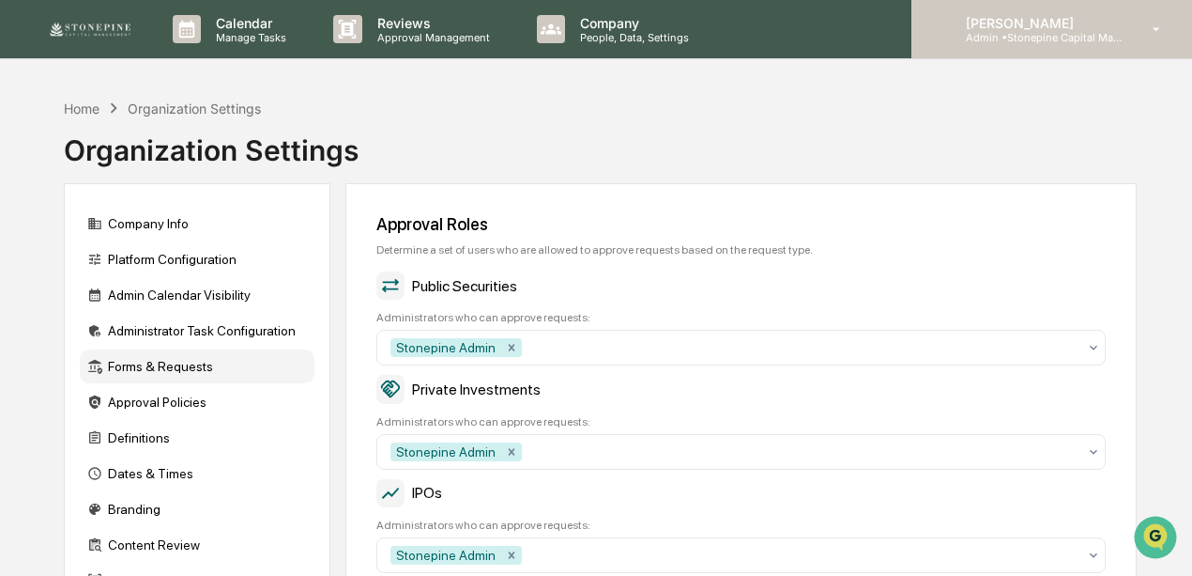
click at [1100, 46] on div "[PERSON_NAME] Admin • Stonepine Capital Management" at bounding box center [1052, 29] width 281 height 58
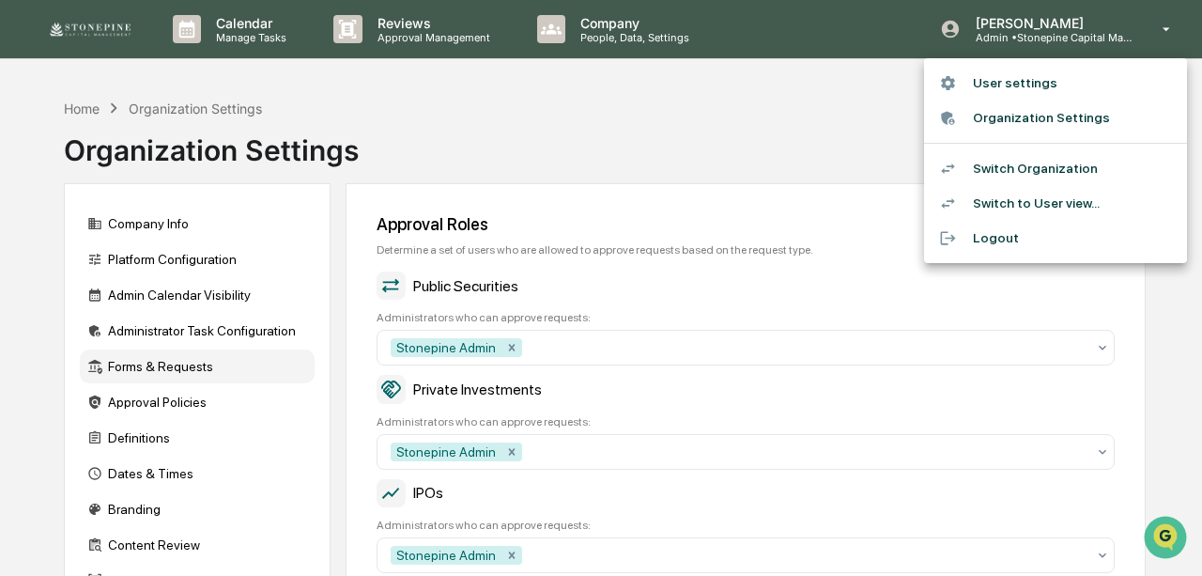
click at [1075, 166] on li "Switch Organization" at bounding box center [1055, 168] width 263 height 35
